Goal: Task Accomplishment & Management: Complete application form

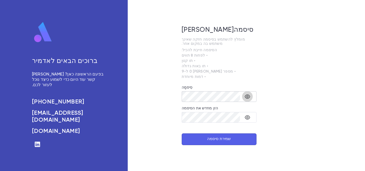
click at [247, 96] on icon "הפעל/הפעל את נראות הסיסמה" at bounding box center [247, 97] width 5 height 4
click at [245, 97] on icon "הפעל/הפעל את נראות הסיסמה" at bounding box center [247, 96] width 6 height 6
click at [249, 95] on icon "הפעל/הפעל את נראות הסיסמה" at bounding box center [247, 96] width 5 height 5
click at [234, 144] on button "שמירת סיסמה" at bounding box center [219, 140] width 75 height 12
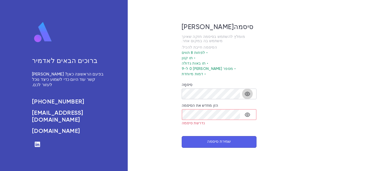
click at [248, 91] on icon "הפעל/הפעל את נראות הסיסמה" at bounding box center [247, 94] width 6 height 6
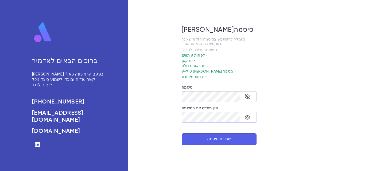
click at [247, 116] on icon "הפעל/הפעל את נראות הסיסמה" at bounding box center [247, 117] width 5 height 4
click at [245, 117] on icon "הפעל/הפעל את נראות הסיסמה" at bounding box center [247, 117] width 6 height 6
click at [249, 96] on icon "הפעל/הפעל את נראות הסיסמה" at bounding box center [247, 96] width 6 height 6
click at [218, 141] on font "שמירת סיסמה" at bounding box center [219, 139] width 24 height 4
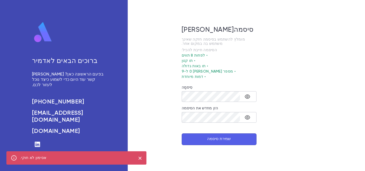
click at [218, 141] on font "שמירת סיסמה" at bounding box center [219, 139] width 24 height 4
click at [247, 117] on icon "הפעל/הפעל את נראות הסיסמה" at bounding box center [247, 117] width 5 height 4
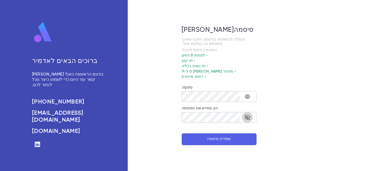
click at [247, 117] on icon "הפעל/הפעל את נראות הסיסמה" at bounding box center [247, 117] width 5 height 5
click at [220, 144] on button "שמירת סיסמה" at bounding box center [219, 140] width 75 height 12
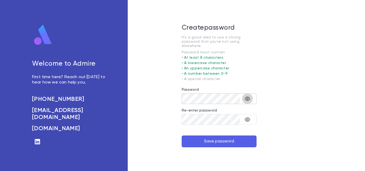
click at [247, 97] on icon "toggle password visibility" at bounding box center [247, 99] width 5 height 4
click at [233, 123] on div "​" at bounding box center [219, 119] width 75 height 11
drag, startPoint x: 233, startPoint y: 123, endPoint x: 244, endPoint y: 116, distance: 12.6
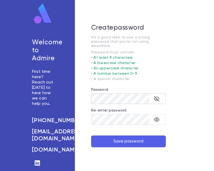
drag, startPoint x: 244, startPoint y: 112, endPoint x: 190, endPoint y: 122, distance: 55.1
click at [190, 122] on div "Welcome to Admire First time here? Reach out today to hear how we can help you.…" at bounding box center [107, 85] width 214 height 171
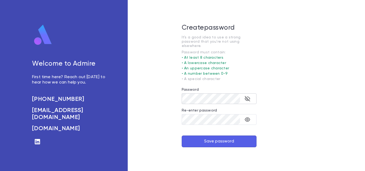
click at [248, 96] on icon "toggle password visibility" at bounding box center [247, 98] width 5 height 5
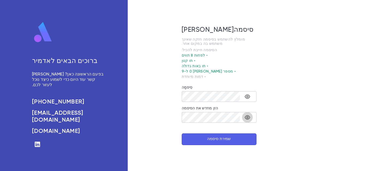
click at [249, 114] on icon "הפעל/הפעל את נראות הסיסמה" at bounding box center [247, 117] width 6 height 6
click at [246, 96] on icon "הפעל/הפעל את נראות הסיסמה" at bounding box center [247, 97] width 5 height 4
click at [217, 141] on font "שמירת סיסמה" at bounding box center [219, 139] width 24 height 4
click at [210, 141] on font "שמירת סיסמה" at bounding box center [219, 139] width 24 height 4
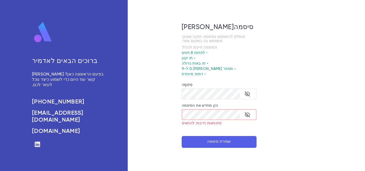
click at [203, 144] on button "שמירת סיסמה" at bounding box center [219, 142] width 75 height 12
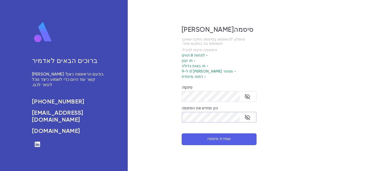
click at [200, 138] on button "שמירת סיסמה" at bounding box center [219, 140] width 75 height 12
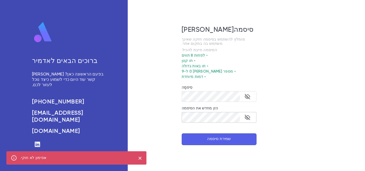
click at [200, 138] on button "שמירת סיסמה" at bounding box center [219, 140] width 75 height 12
click at [247, 96] on icon "הפעל/הפעל את נראות הסיסמה" at bounding box center [247, 96] width 6 height 6
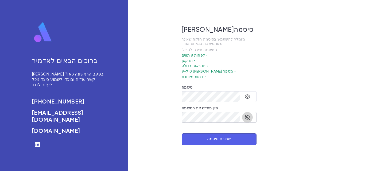
click at [247, 116] on icon "הפעל/הפעל את נראות הסיסמה" at bounding box center [247, 117] width 6 height 6
click at [225, 143] on button "שמירת סיסמה" at bounding box center [219, 140] width 75 height 12
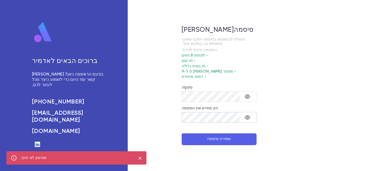
click at [225, 143] on button "שמירת סיסמה" at bounding box center [219, 140] width 75 height 12
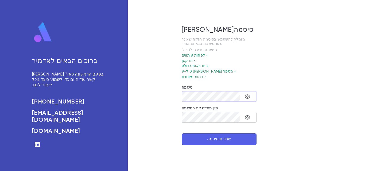
click at [247, 97] on icon "הפעל/הפעל את נראות הסיסמה" at bounding box center [247, 97] width 5 height 4
click at [247, 116] on icon "הפעל/הפעל את נראות הסיסמה" at bounding box center [247, 117] width 5 height 4
click at [217, 138] on font "שמירת סיסמה" at bounding box center [219, 139] width 24 height 4
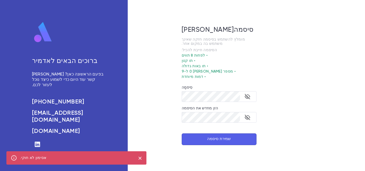
click at [217, 138] on font "שמירת סיסמה" at bounding box center [219, 139] width 24 height 4
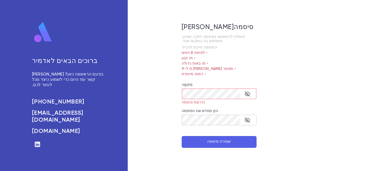
click at [210, 115] on div "​" at bounding box center [219, 120] width 75 height 11
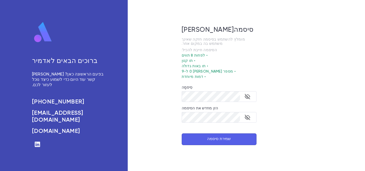
click at [222, 138] on font "שמירת סיסמה" at bounding box center [219, 139] width 24 height 4
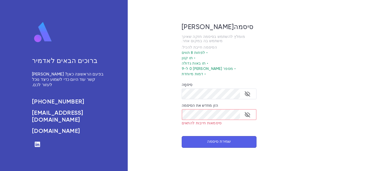
click at [226, 142] on font "שמירת סיסמה" at bounding box center [219, 142] width 24 height 4
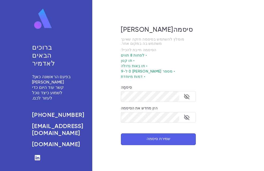
click at [146, 146] on div "צור סיסמה מומלץ להשתמש בסיסמה חזקה שאינך משתמש בה במקום אחר. הסיסמה חייבת להכיל…" at bounding box center [158, 85] width 132 height 171
click at [146, 138] on button "שמירת סיסמה" at bounding box center [158, 140] width 75 height 12
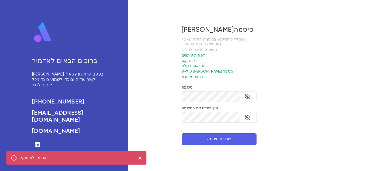
click at [210, 134] on button "שמירת סיסמה" at bounding box center [219, 140] width 75 height 12
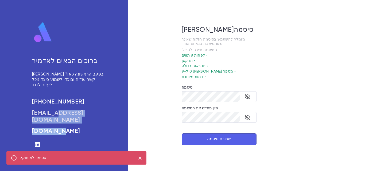
drag, startPoint x: 60, startPoint y: 119, endPoint x: 60, endPoint y: 115, distance: 4.0
click at [60, 115] on div "ברוכים הבאים לאדמיר בפעם הראשונה כאן? צרו קשר עוד היום כדי לשמוע כיצד נוכל לעזו…" at bounding box center [69, 81] width 74 height 118
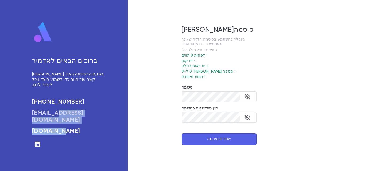
click at [60, 115] on font "[EMAIL_ADDRESS][DOMAIN_NAME]" at bounding box center [57, 116] width 51 height 13
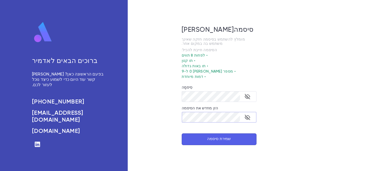
click at [196, 134] on button "שמירת סיסמה" at bounding box center [219, 140] width 75 height 12
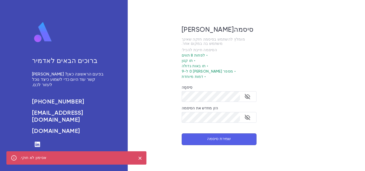
click at [196, 134] on button "שמירת סיסמה" at bounding box center [219, 140] width 75 height 12
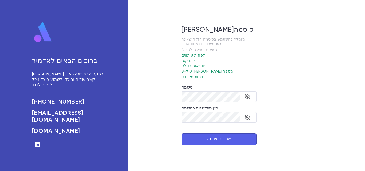
click at [202, 142] on button "שמירת סיסמה" at bounding box center [219, 140] width 75 height 12
